Goal: Transaction & Acquisition: Book appointment/travel/reservation

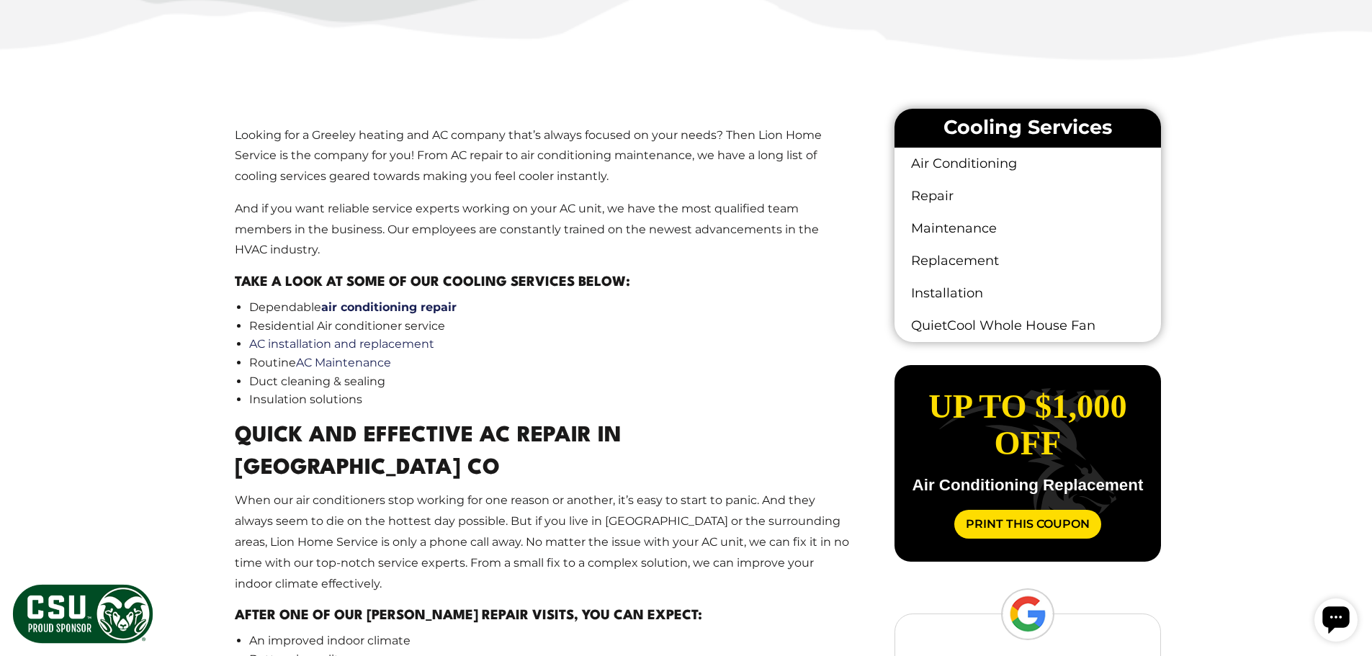
scroll to position [864, 0]
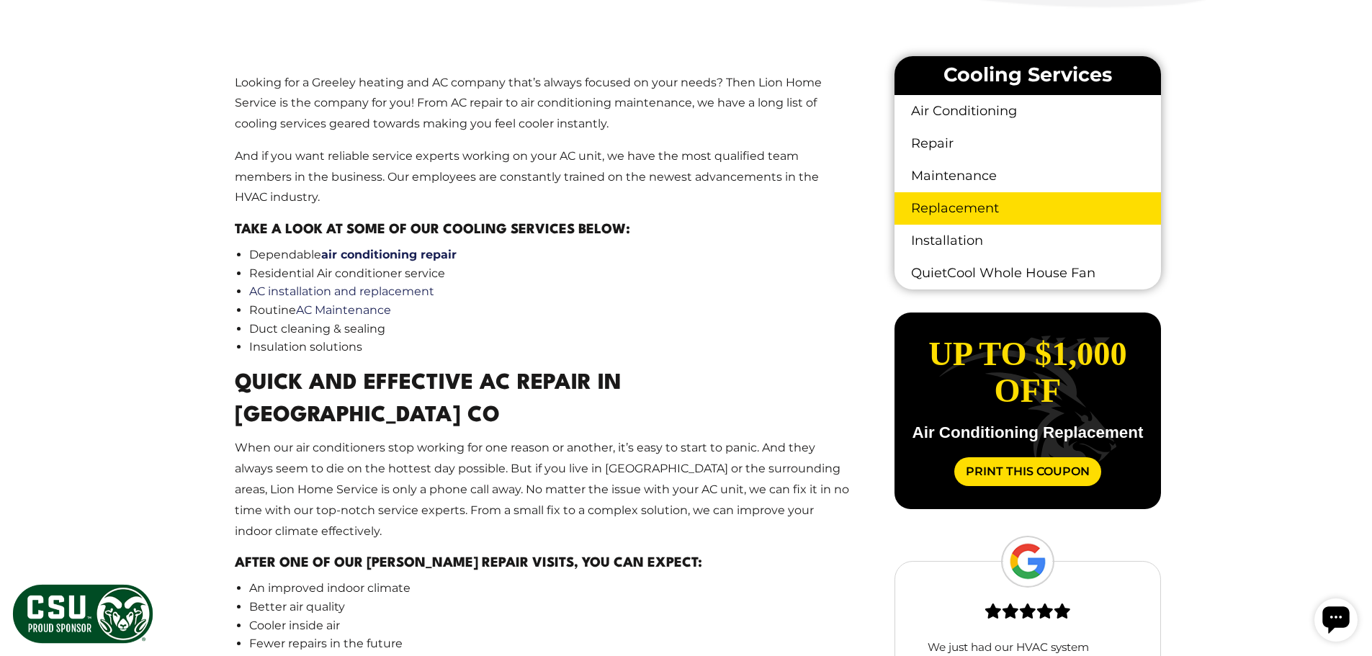
click at [979, 208] on link "Replacement" at bounding box center [1028, 208] width 266 height 32
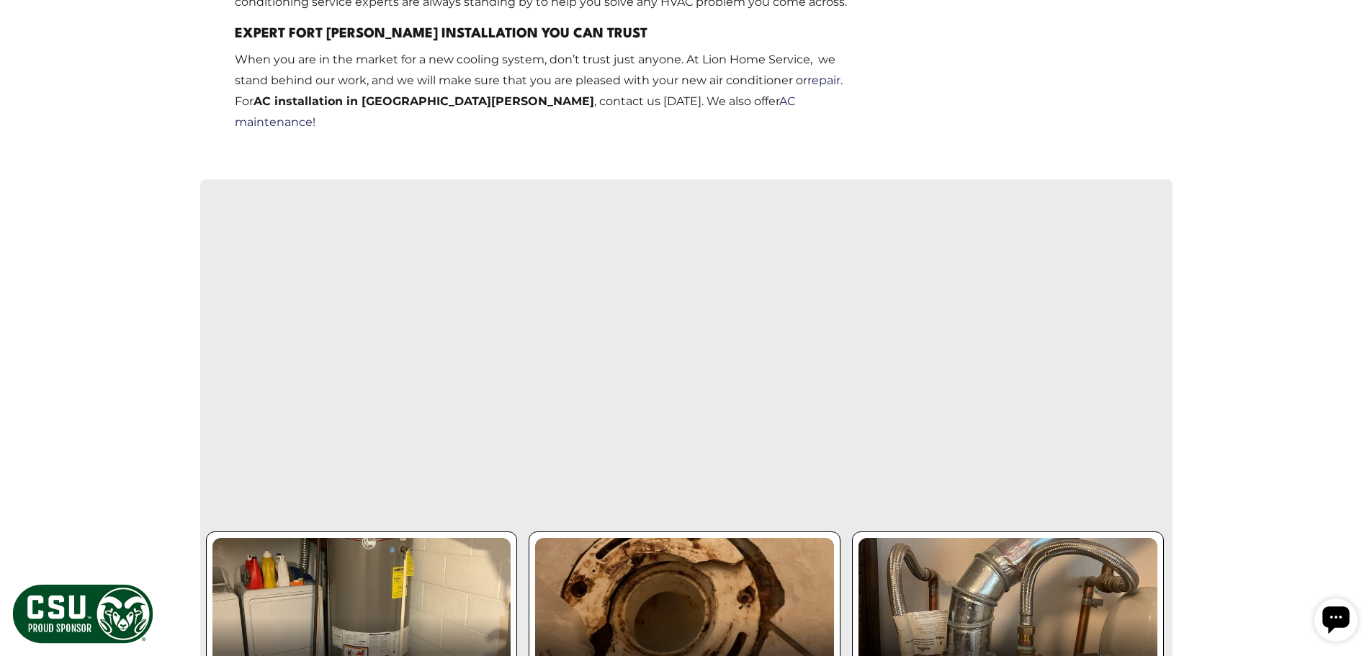
scroll to position [2017, 0]
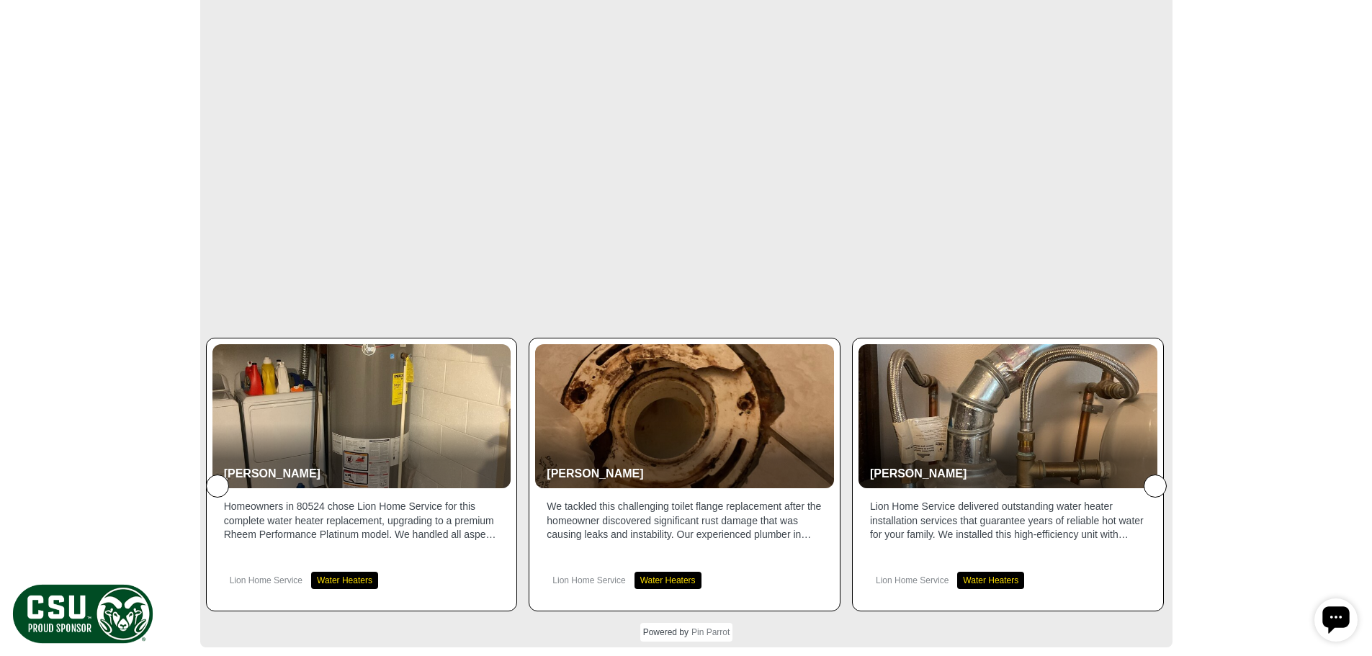
click at [1150, 475] on button at bounding box center [1155, 486] width 23 height 23
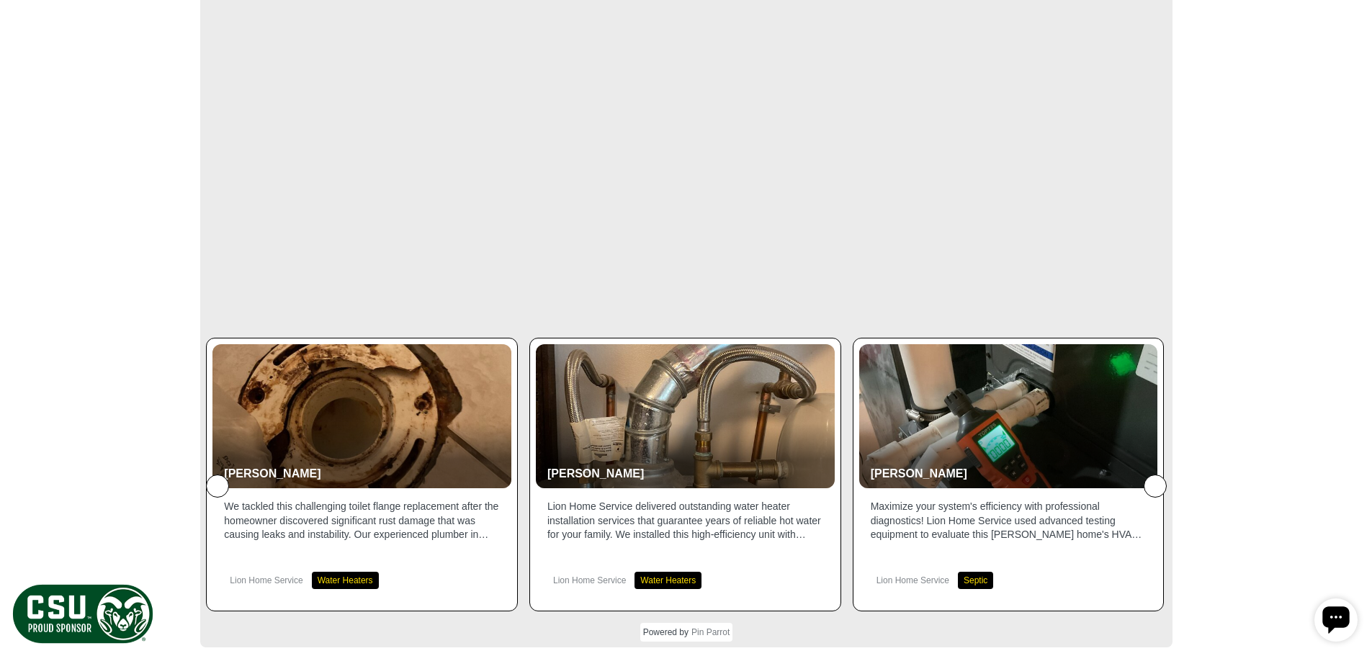
click at [1151, 475] on button at bounding box center [1155, 486] width 23 height 23
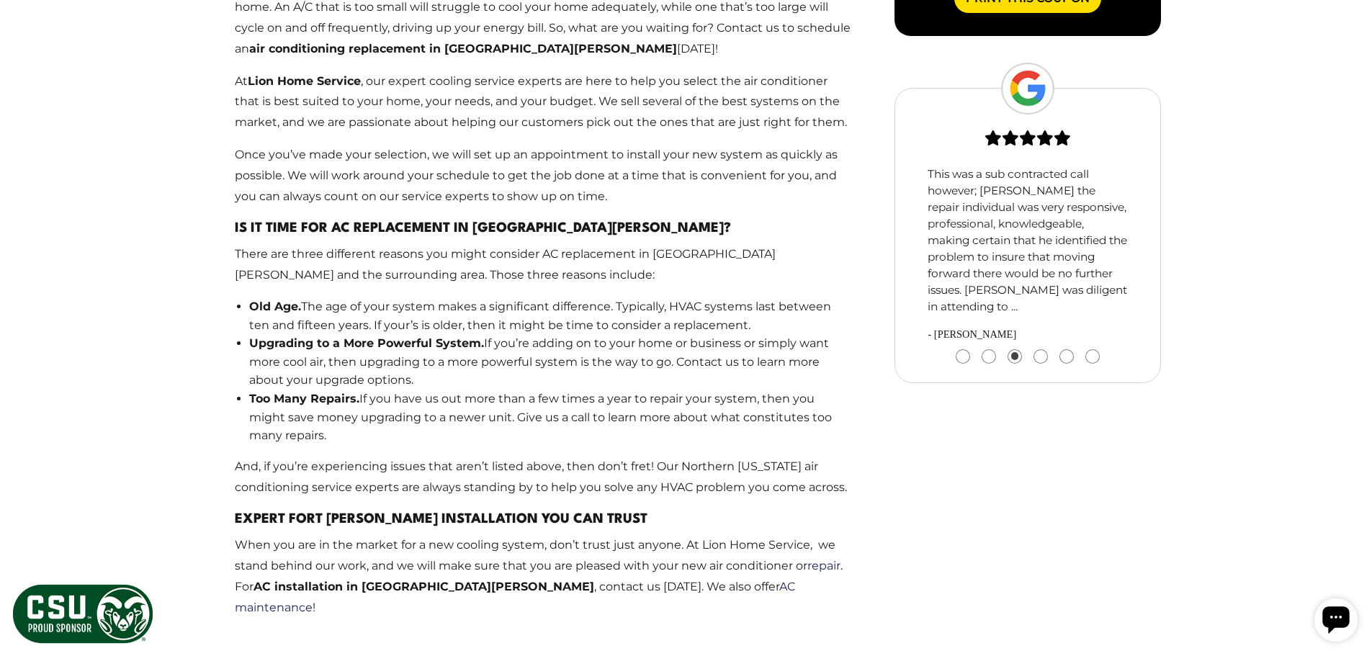
scroll to position [1081, 0]
